Goal: Information Seeking & Learning: Learn about a topic

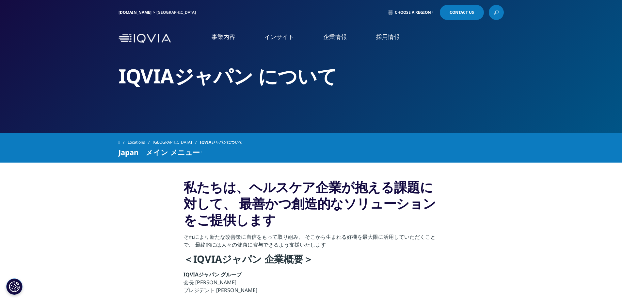
click at [229, 38] on link "事業内容" at bounding box center [224, 37] width 24 height 8
click at [153, 39] on img at bounding box center [145, 38] width 52 height 9
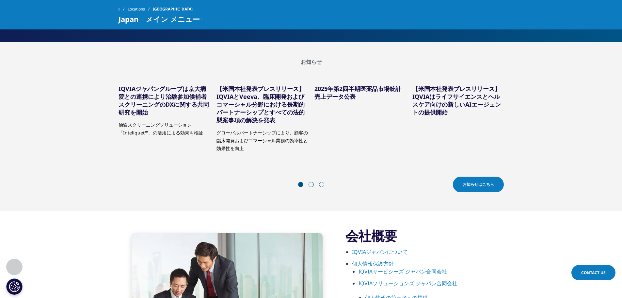
scroll to position [163, 0]
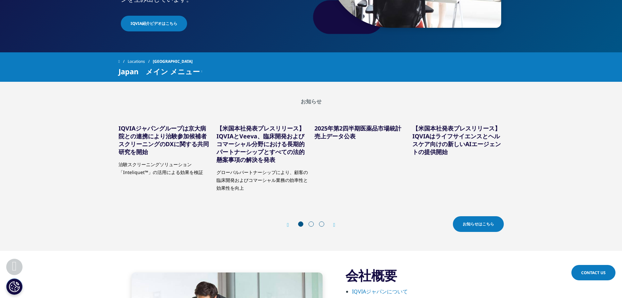
click at [440, 143] on link "【米国本社発表プレスリリース】IQVIAはライフサイエンスとヘルスケア向けの新しいAIエージェントの提供開始" at bounding box center [456, 139] width 88 height 31
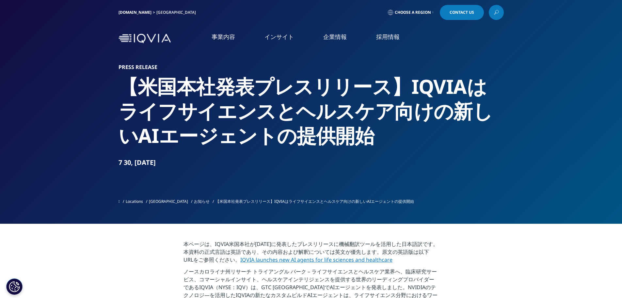
click at [333, 40] on link "企業情報" at bounding box center [335, 37] width 24 height 8
click at [227, 41] on li "事業内容 事業内容 医薬品・医療機器 臨床開発 Clinical Development in Japan 市場データ CSO事業" at bounding box center [223, 43] width 53 height 21
click at [63, 114] on link "リアルワールドエビデンス" at bounding box center [65, 114] width 63 height 8
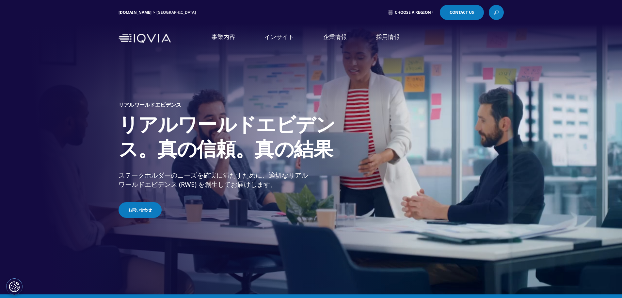
click at [213, 38] on link "事業内容" at bounding box center [224, 37] width 24 height 8
click at [201, 183] on link "概要" at bounding box center [217, 181] width 99 height 18
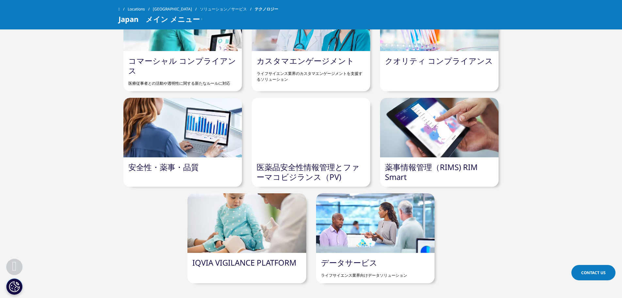
scroll to position [784, 0]
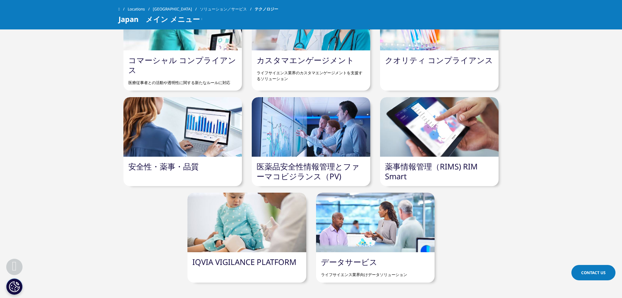
click at [309, 161] on link "医薬品安全性情報管理とファーマコビジランス（PV)" at bounding box center [308, 171] width 103 height 21
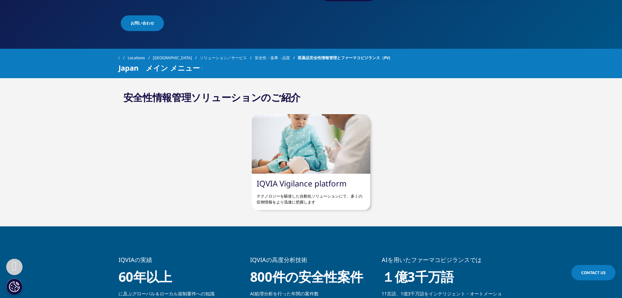
scroll to position [261, 0]
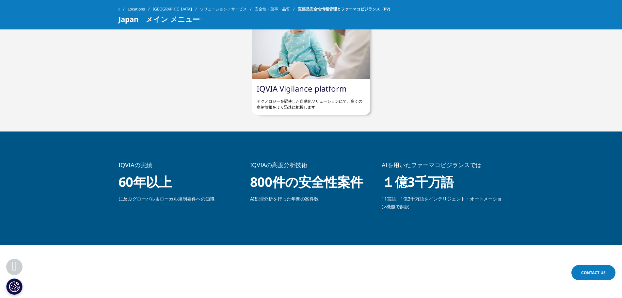
click at [304, 86] on link "IQVIA Vigilance platform" at bounding box center [302, 88] width 90 height 11
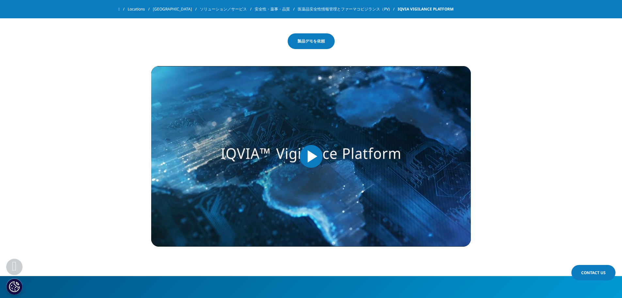
scroll to position [490, 0]
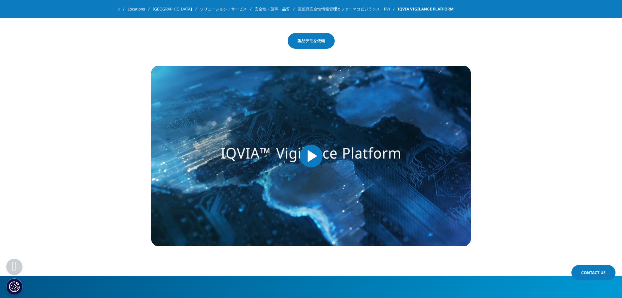
click at [311, 156] on span "Video Player" at bounding box center [311, 156] width 0 height 0
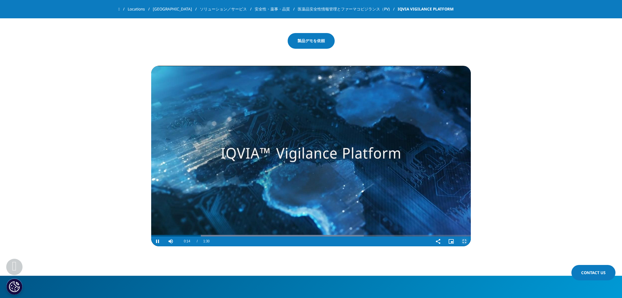
click at [465, 241] on span "Video Player" at bounding box center [464, 241] width 13 height 0
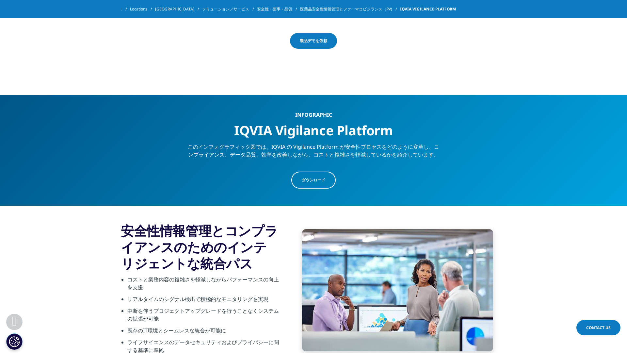
click at [474, 61] on span "Video Player" at bounding box center [466, 61] width 13 height 0
